Goal: Task Accomplishment & Management: Complete application form

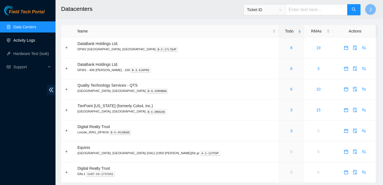
click at [35, 38] on link "Activity Logs" at bounding box center [24, 40] width 22 height 4
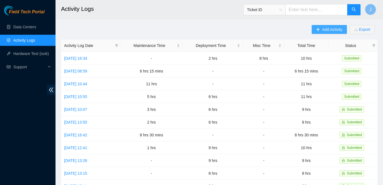
click at [322, 28] on span "Add Activity" at bounding box center [332, 29] width 20 height 6
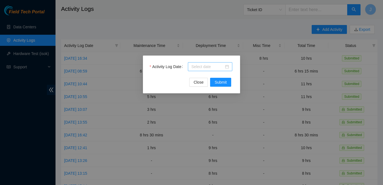
click at [227, 67] on div at bounding box center [210, 67] width 38 height 6
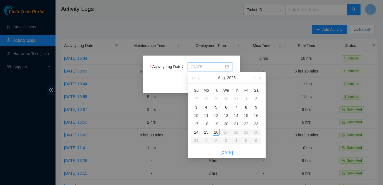
type input "[DATE]"
click at [217, 133] on div "26" at bounding box center [216, 132] width 7 height 7
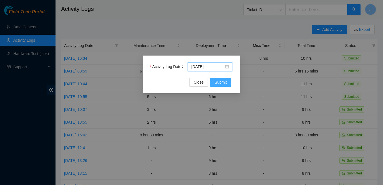
click at [224, 83] on span "Submit" at bounding box center [221, 82] width 12 height 6
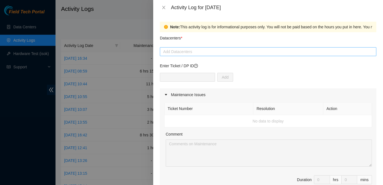
click at [223, 51] on div at bounding box center [268, 51] width 214 height 7
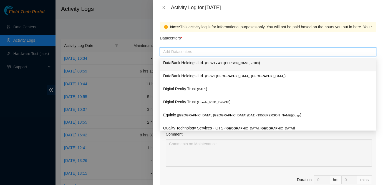
click at [217, 64] on span "( DFW1 - 400 [PERSON_NAME] - 100" at bounding box center [232, 62] width 54 height 3
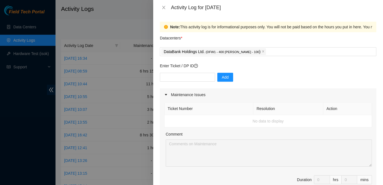
click at [295, 25] on div "Note: This activity log is for informational purposes only. You will not be pai…" at bounding box center [342, 27] width 345 height 6
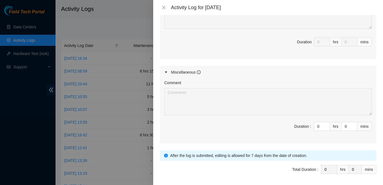
scroll to position [272, 0]
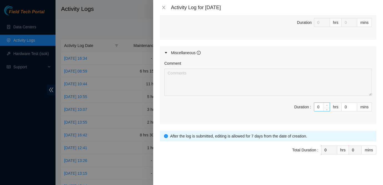
type input "1"
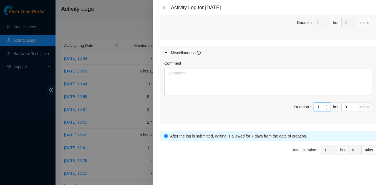
click at [325, 104] on span "up" at bounding box center [326, 105] width 3 height 3
type input "2"
click at [325, 104] on span "up" at bounding box center [326, 105] width 3 height 3
type input "3"
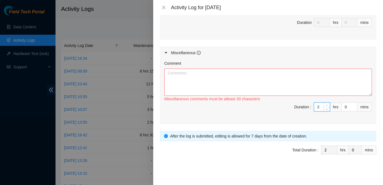
type input "3"
click at [325, 104] on span "up" at bounding box center [326, 105] width 3 height 3
type input "4"
click at [325, 104] on span "up" at bounding box center [326, 105] width 3 height 3
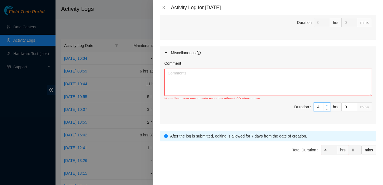
type input "5"
click at [325, 104] on span "up" at bounding box center [326, 105] width 3 height 3
type input "6"
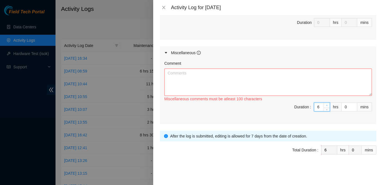
click at [325, 104] on span "up" at bounding box center [326, 105] width 3 height 3
type input "7"
click at [325, 104] on span "up" at bounding box center [326, 105] width 3 height 3
type input "8"
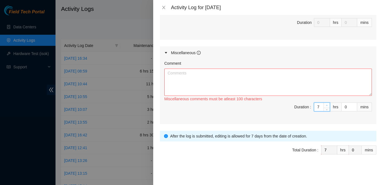
type input "8"
click at [325, 104] on span "up" at bounding box center [326, 105] width 3 height 3
click at [193, 81] on textarea "Comment" at bounding box center [268, 82] width 208 height 27
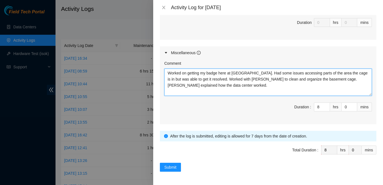
drag, startPoint x: 212, startPoint y: 92, endPoint x: 157, endPoint y: 69, distance: 59.4
click at [157, 69] on div "Note: This activity log is for informational purposes only. You will not be pai…" at bounding box center [268, 100] width 230 height 170
type textarea "Worked on getting my badge here at [GEOGRAPHIC_DATA]. Had some issues accessing…"
click at [212, 91] on textarea "Worked on getting my badge here at [GEOGRAPHIC_DATA]. Had some issues accessing…" at bounding box center [268, 82] width 208 height 27
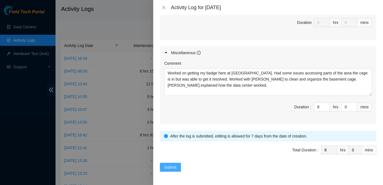
click at [173, 170] on span "Submit" at bounding box center [170, 167] width 12 height 6
